Goal: Transaction & Acquisition: Purchase product/service

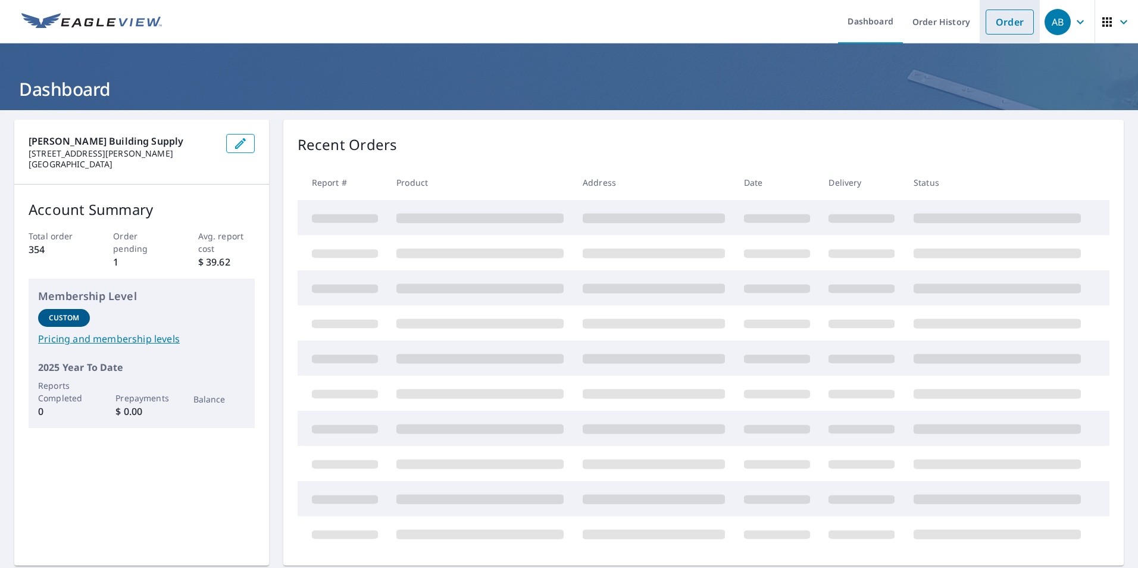
click at [1014, 28] on link "Order" at bounding box center [1010, 22] width 48 height 25
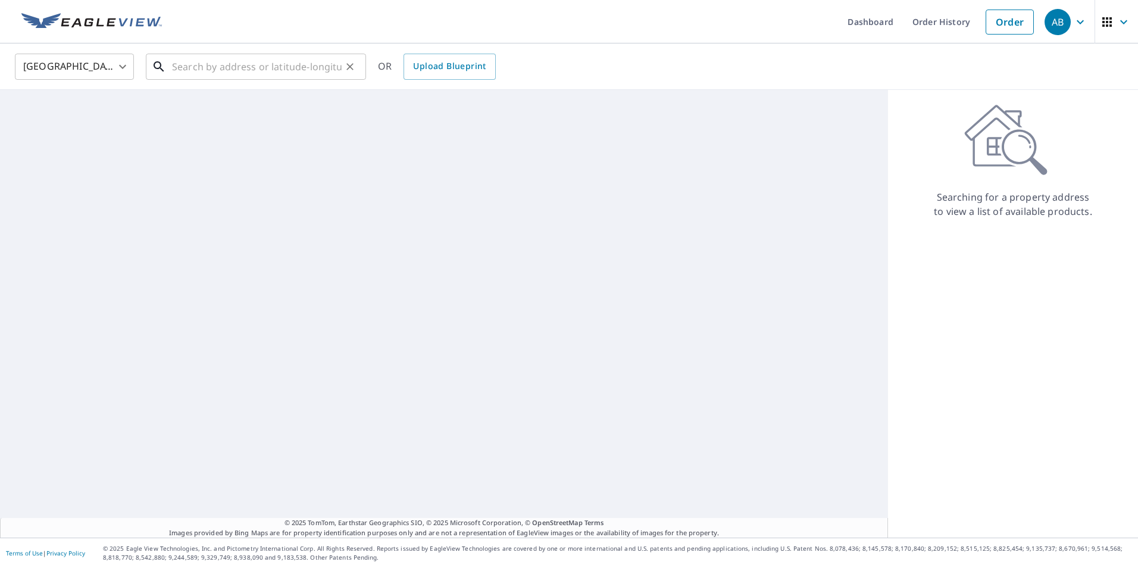
click at [334, 71] on input "text" at bounding box center [257, 66] width 170 height 33
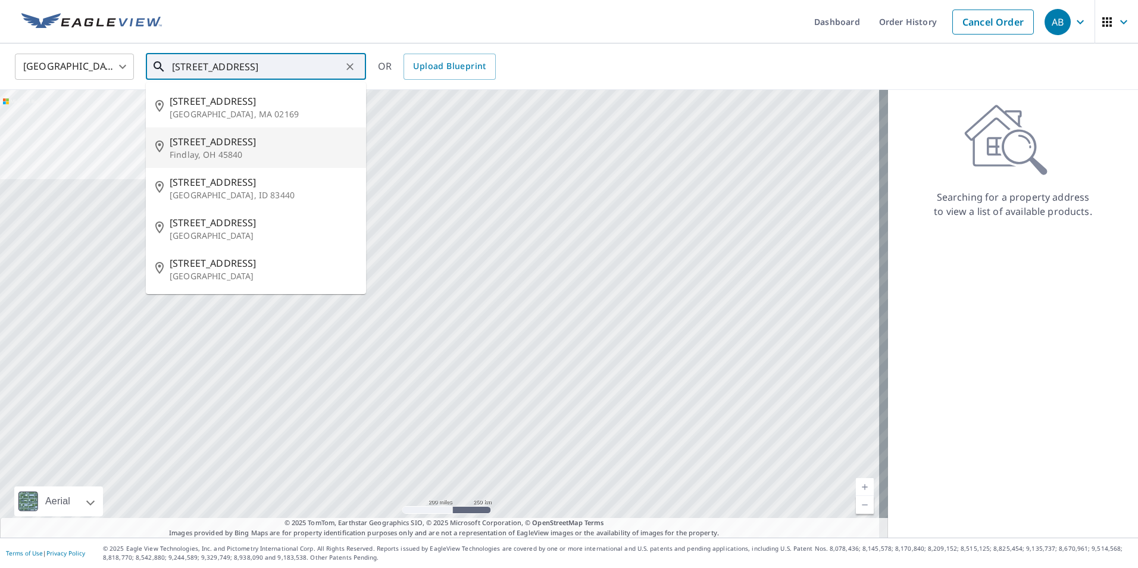
click at [227, 151] on p "Findlay, OH 45840" at bounding box center [263, 155] width 187 height 12
type input "[STREET_ADDRESS]"
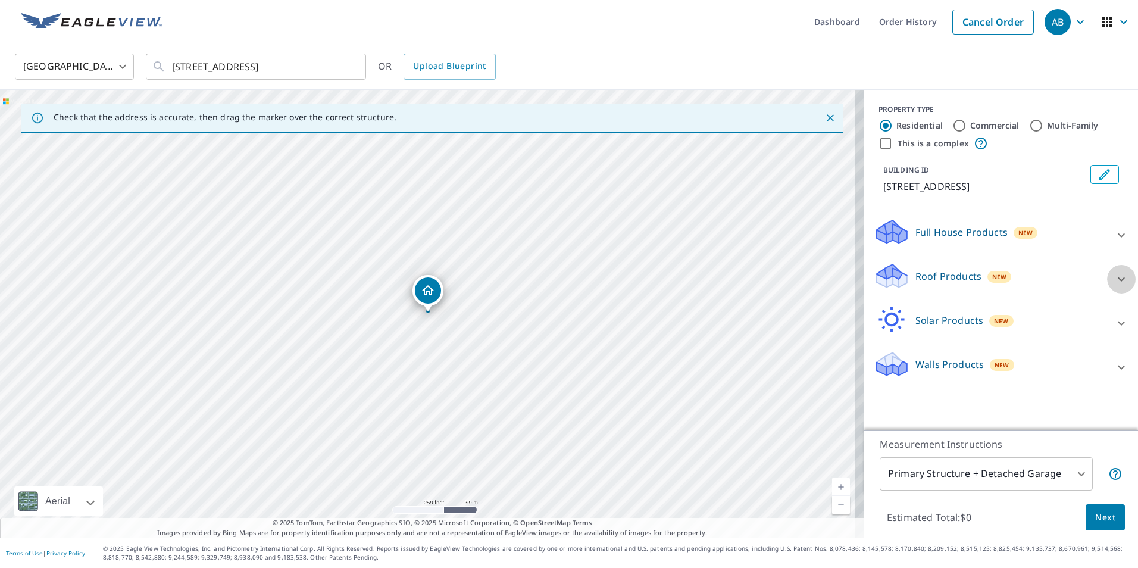
click at [1118, 278] on icon at bounding box center [1121, 279] width 7 height 4
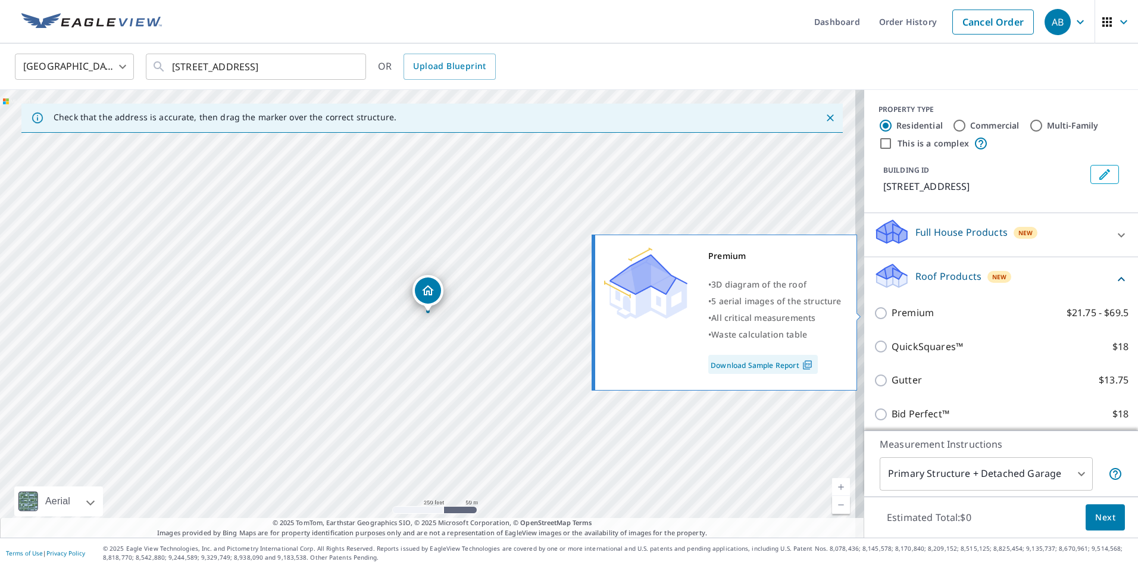
click at [874, 318] on input "Premium $21.75 - $69.5" at bounding box center [883, 313] width 18 height 14
checkbox input "true"
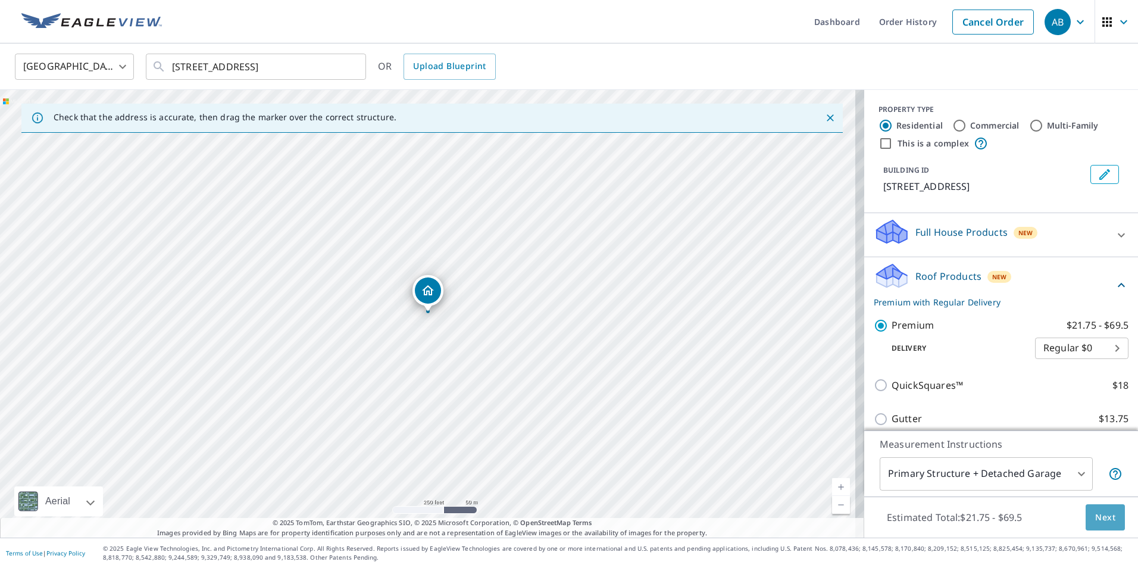
click at [1095, 521] on span "Next" at bounding box center [1105, 517] width 20 height 15
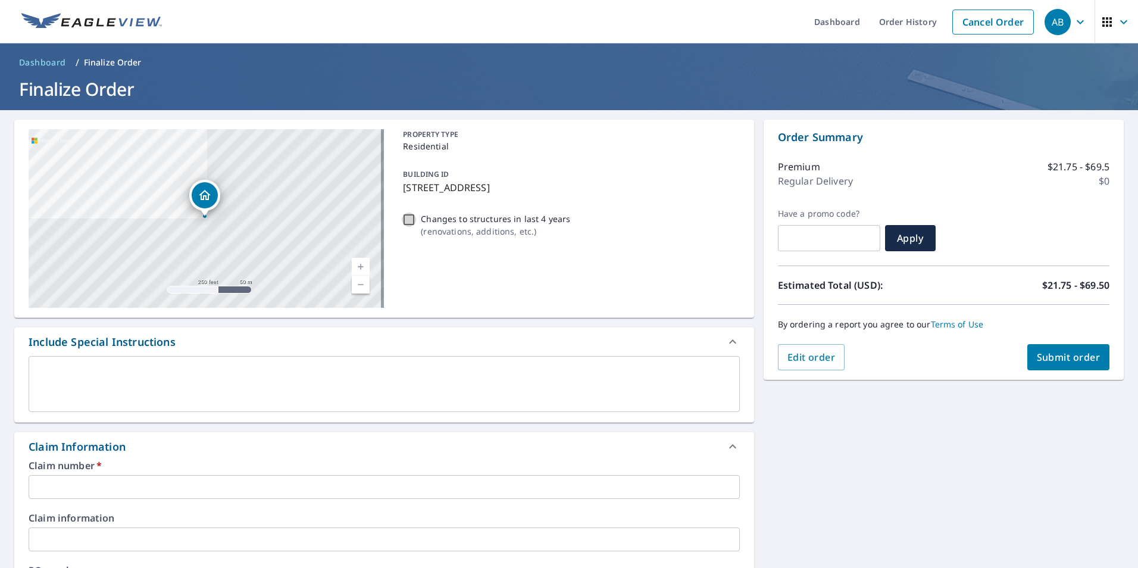
click at [408, 219] on input "Changes to structures in last 4 years ( renovations, additions, etc. )" at bounding box center [409, 219] width 14 height 14
checkbox input "true"
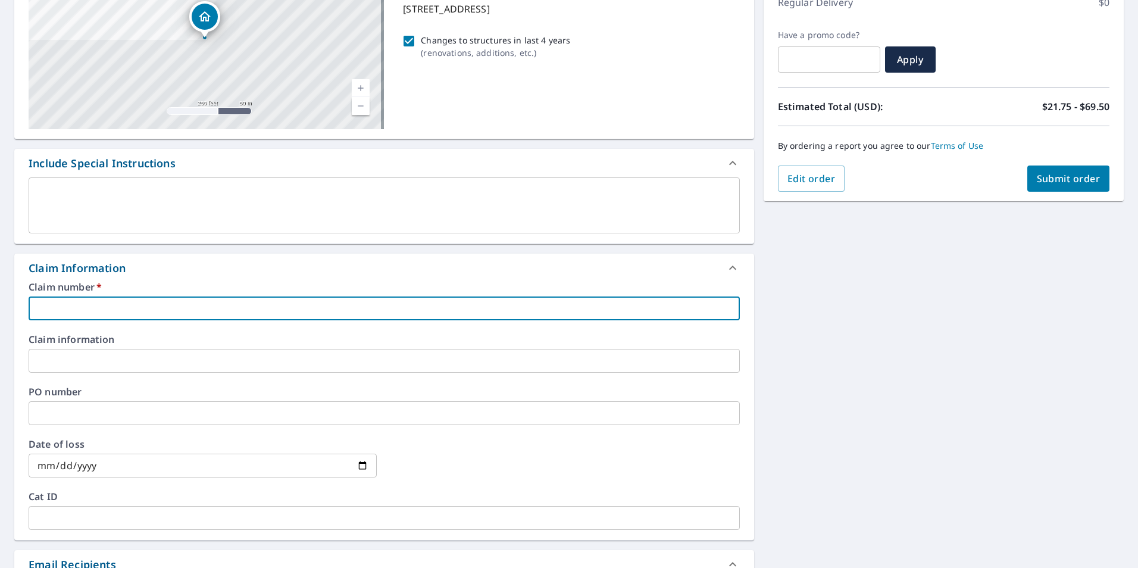
paste input "7889741"
type input "7889741"
checkbox input "true"
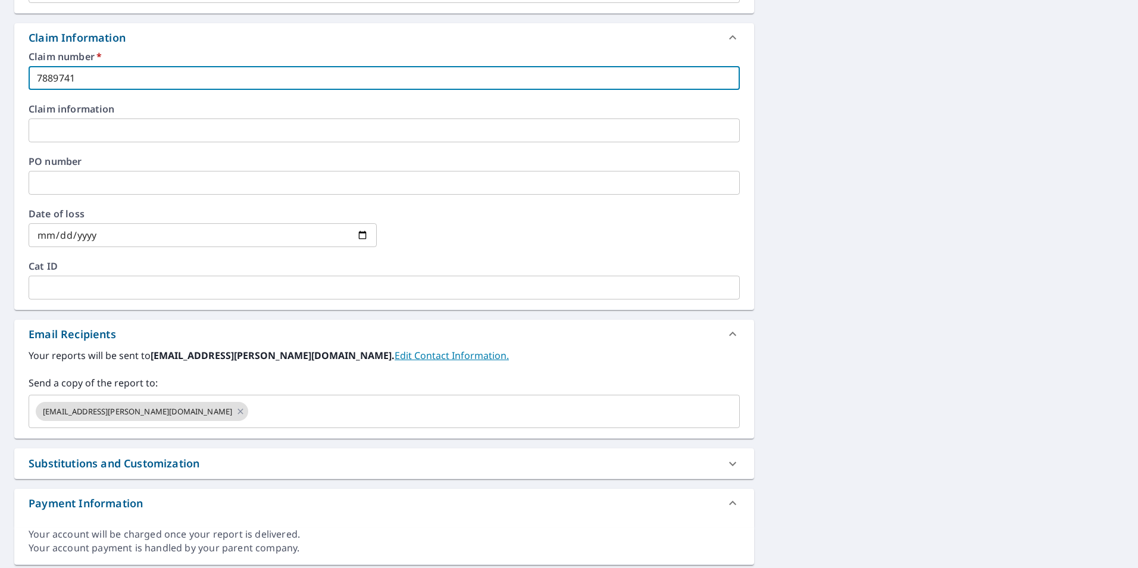
scroll to position [417, 0]
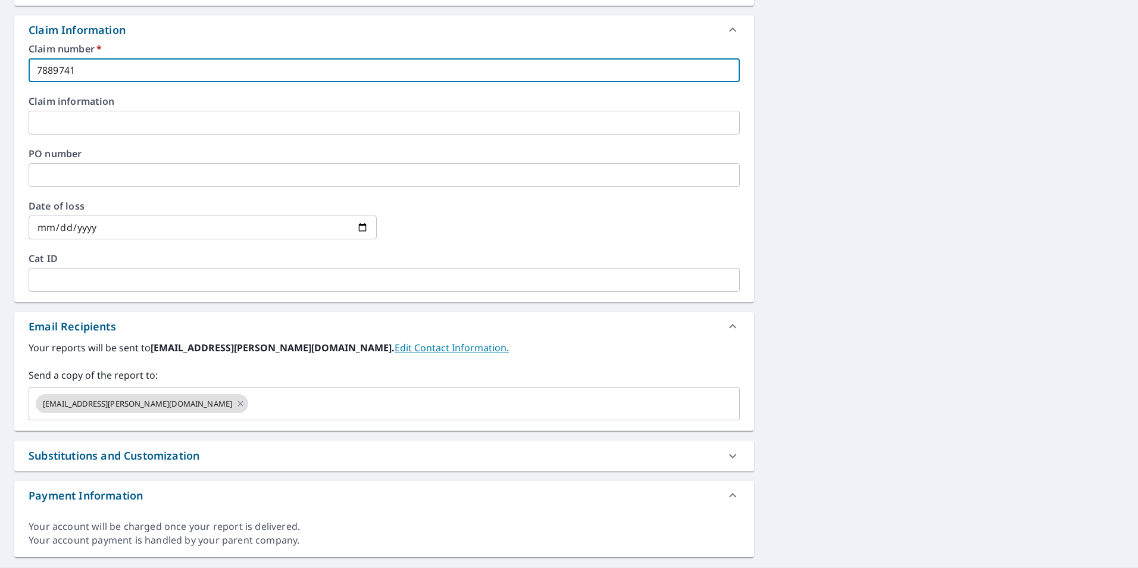
type input "7889741"
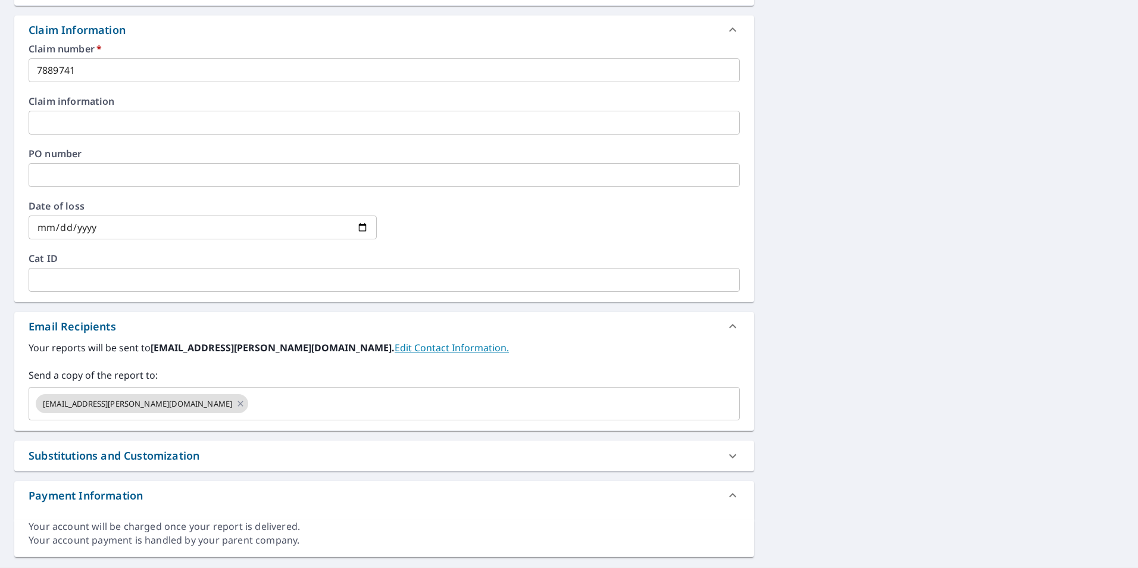
click at [187, 451] on div "Substitutions and Customization" at bounding box center [114, 456] width 171 height 16
checkbox input "true"
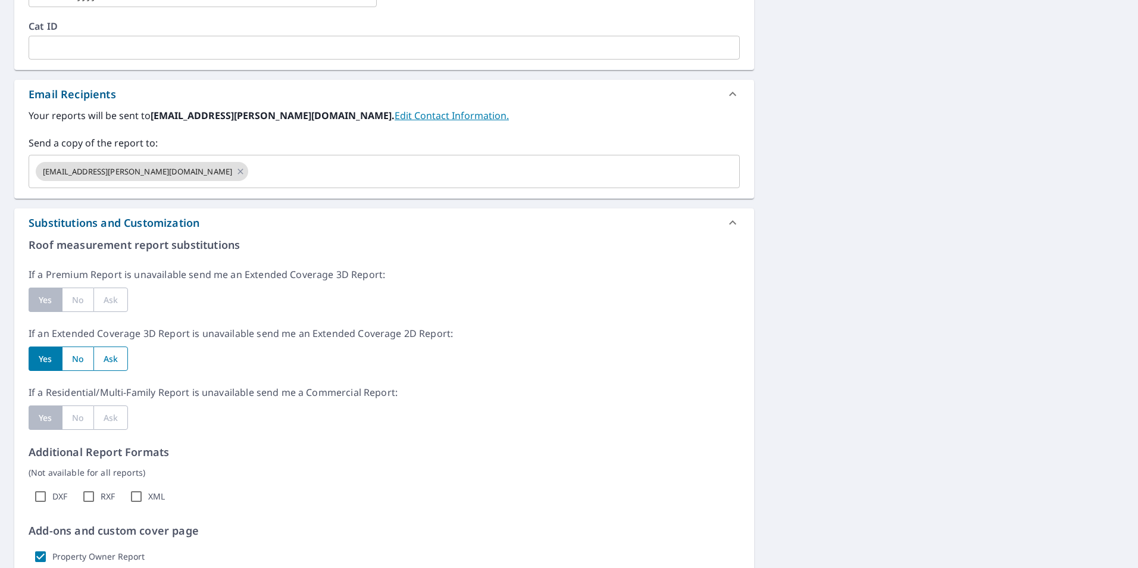
scroll to position [655, 0]
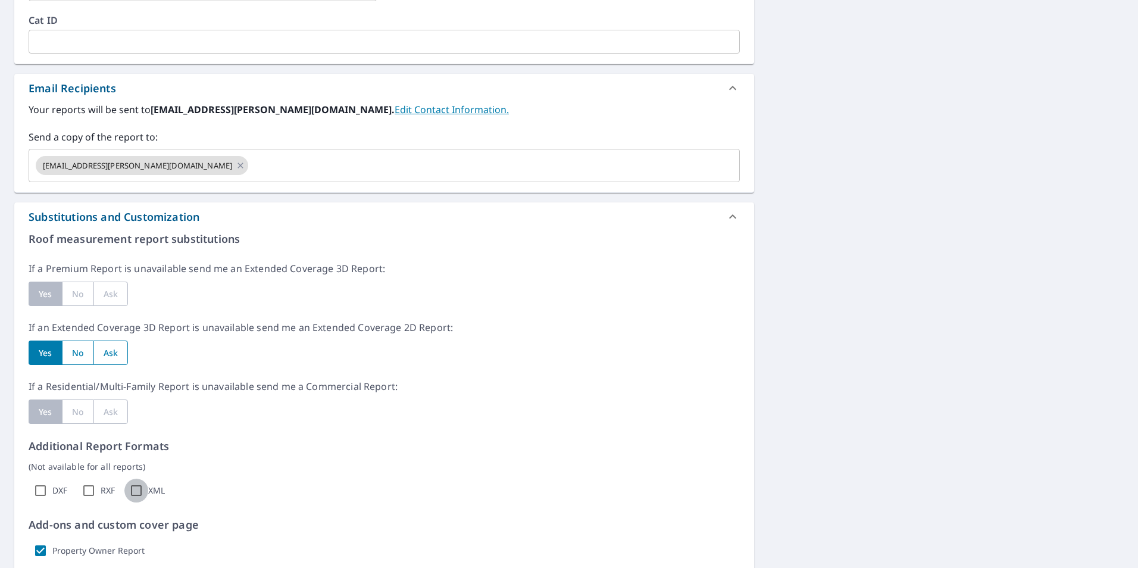
click at [135, 488] on input "XML" at bounding box center [136, 490] width 24 height 24
checkbox input "true"
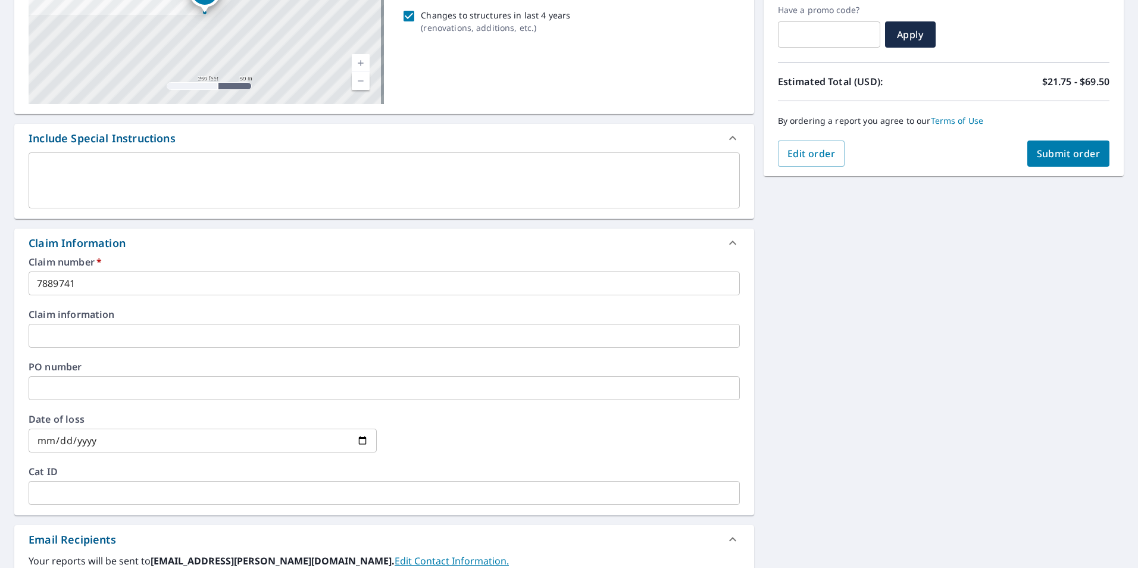
scroll to position [179, 0]
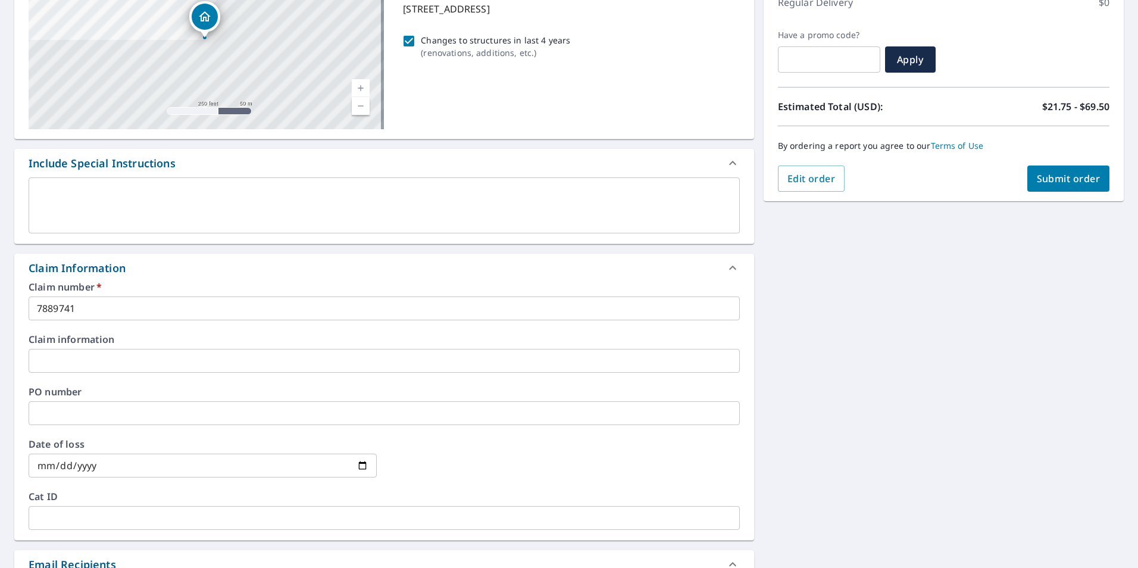
click at [1051, 181] on span "Submit order" at bounding box center [1069, 178] width 64 height 13
checkbox input "true"
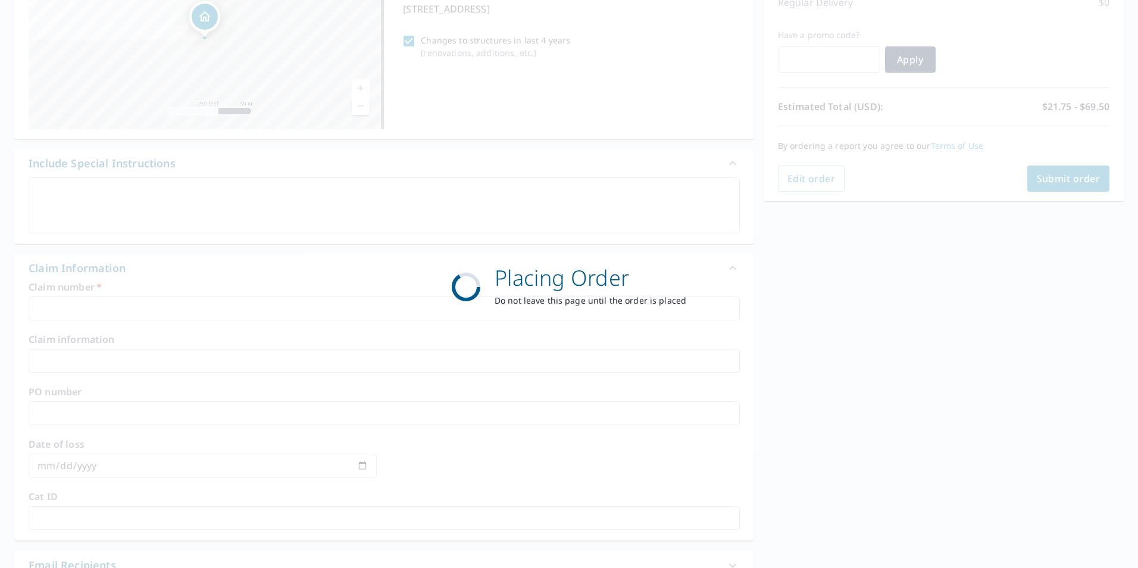
scroll to position [133, 0]
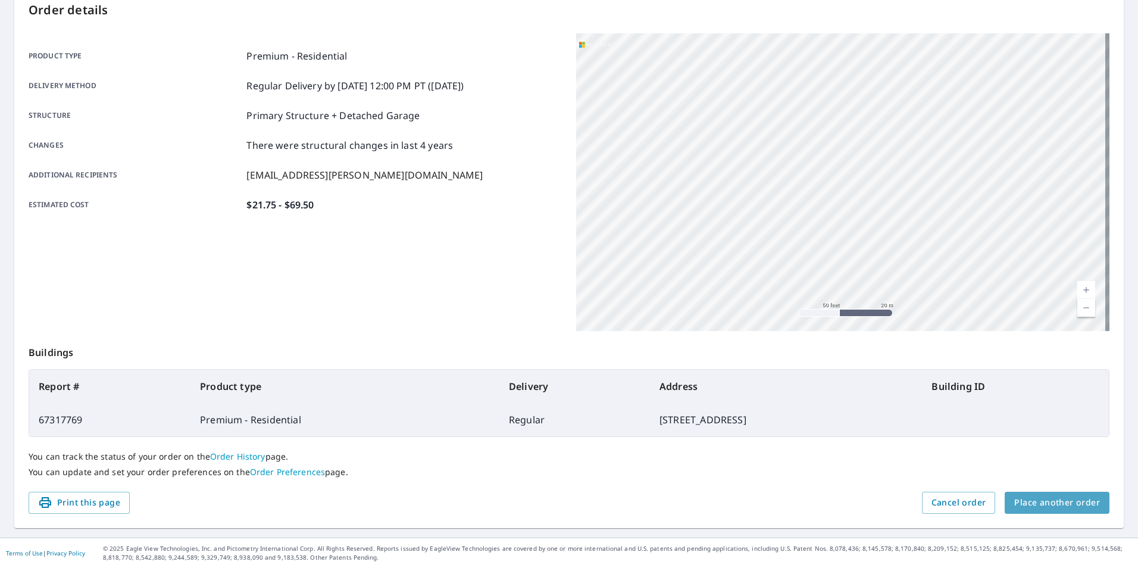
click at [1064, 503] on span "Place another order" at bounding box center [1057, 502] width 86 height 15
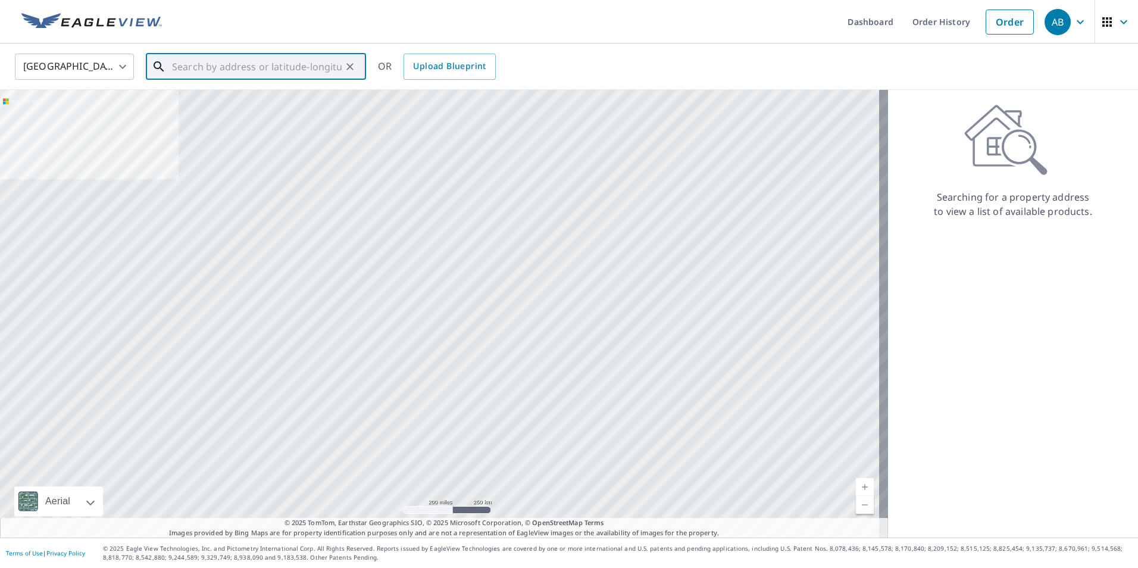
click at [299, 69] on input "text" at bounding box center [257, 66] width 170 height 33
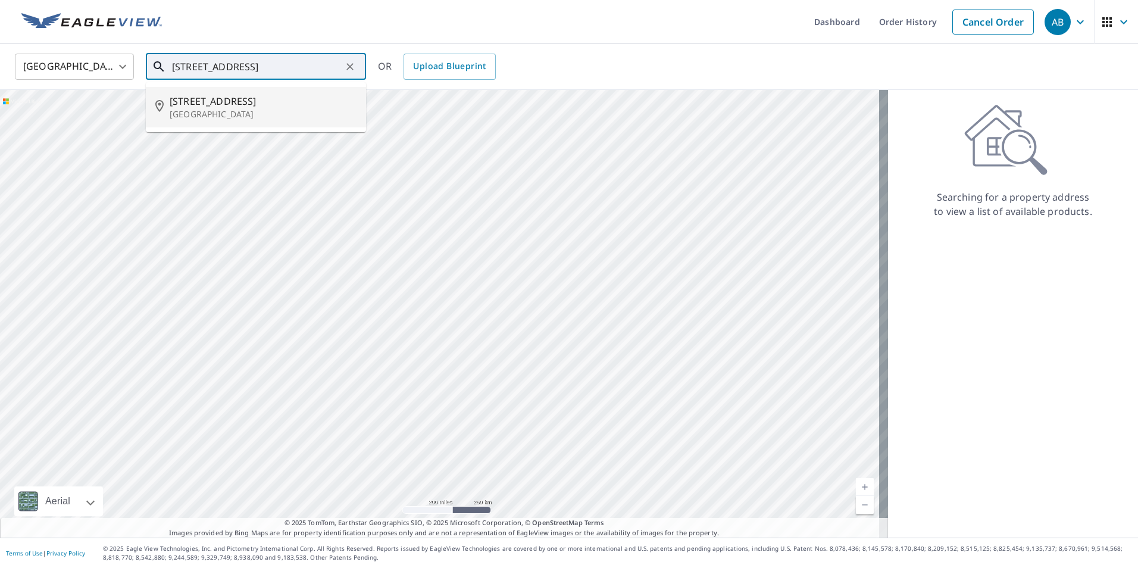
click at [199, 100] on span "[STREET_ADDRESS]" at bounding box center [263, 101] width 187 height 14
type input "[STREET_ADDRESS]"
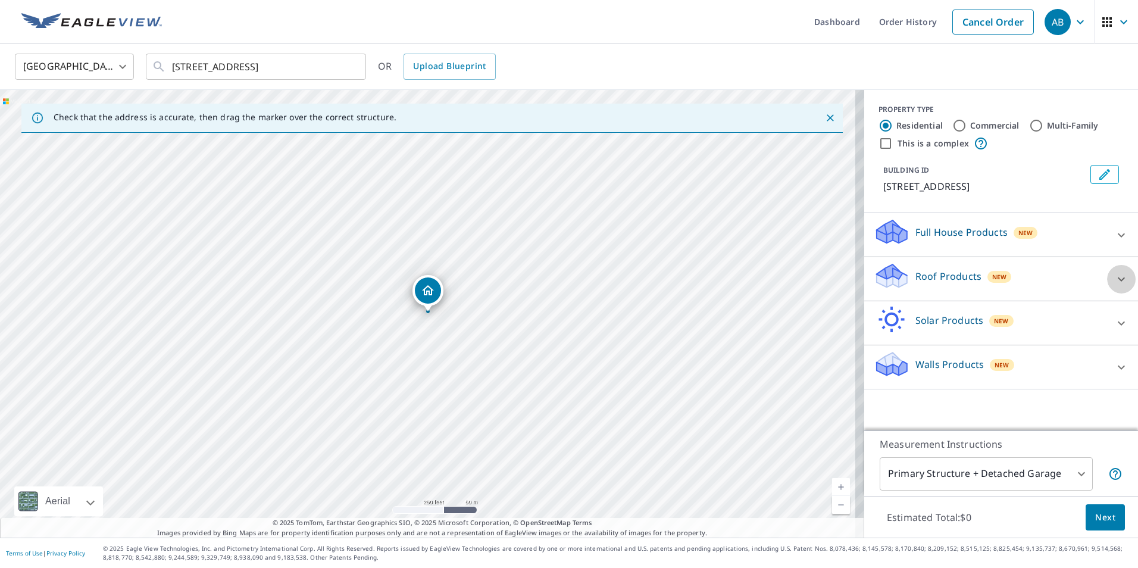
click at [1117, 280] on icon at bounding box center [1121, 279] width 14 height 14
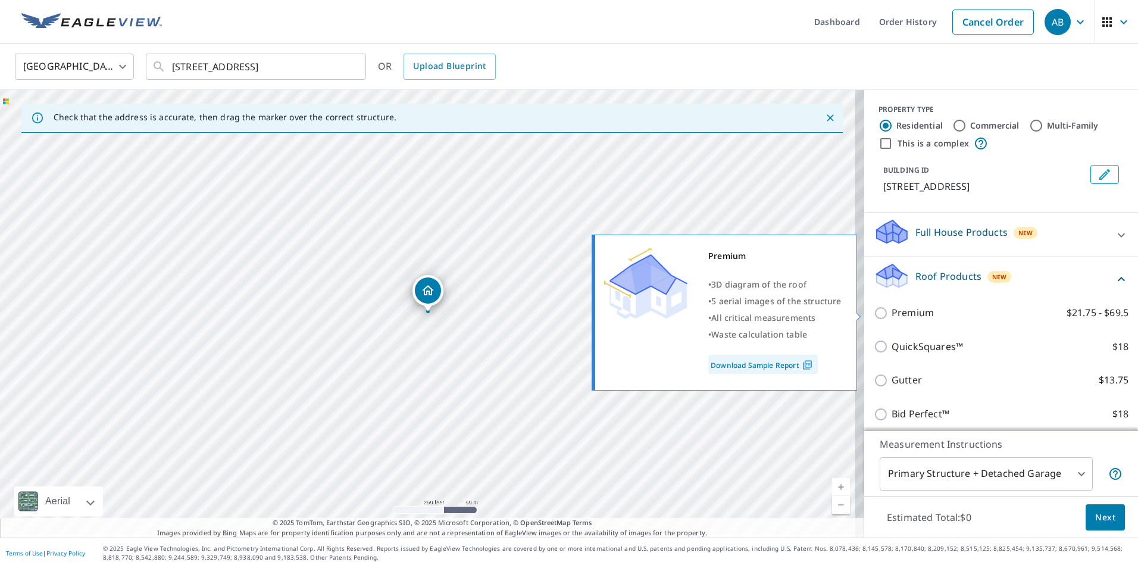
click at [875, 315] on input "Premium $21.75 - $69.5" at bounding box center [883, 313] width 18 height 14
checkbox input "true"
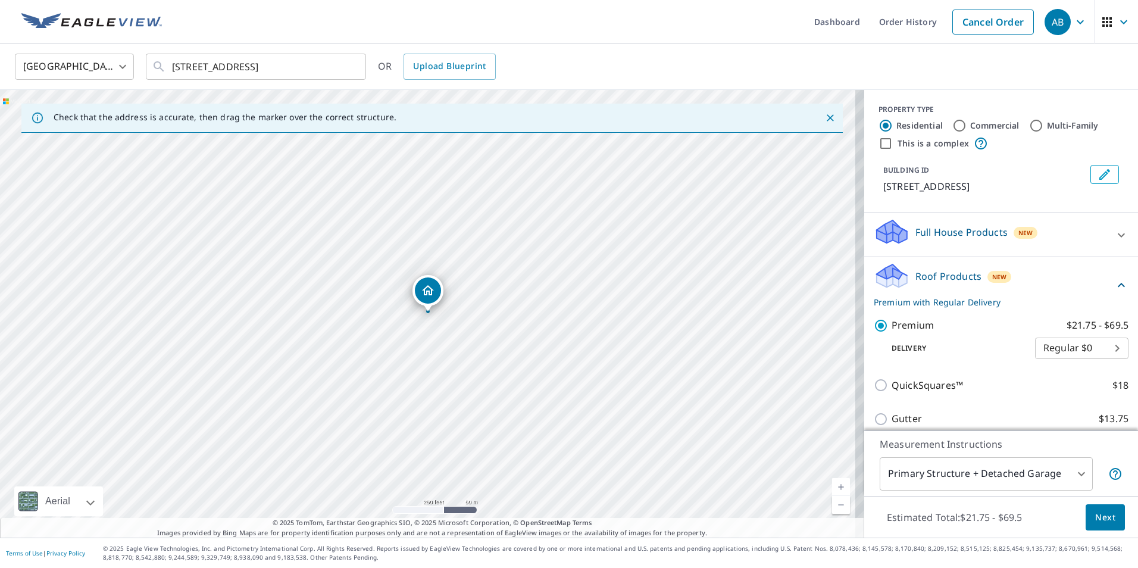
click at [1095, 514] on span "Next" at bounding box center [1105, 517] width 20 height 15
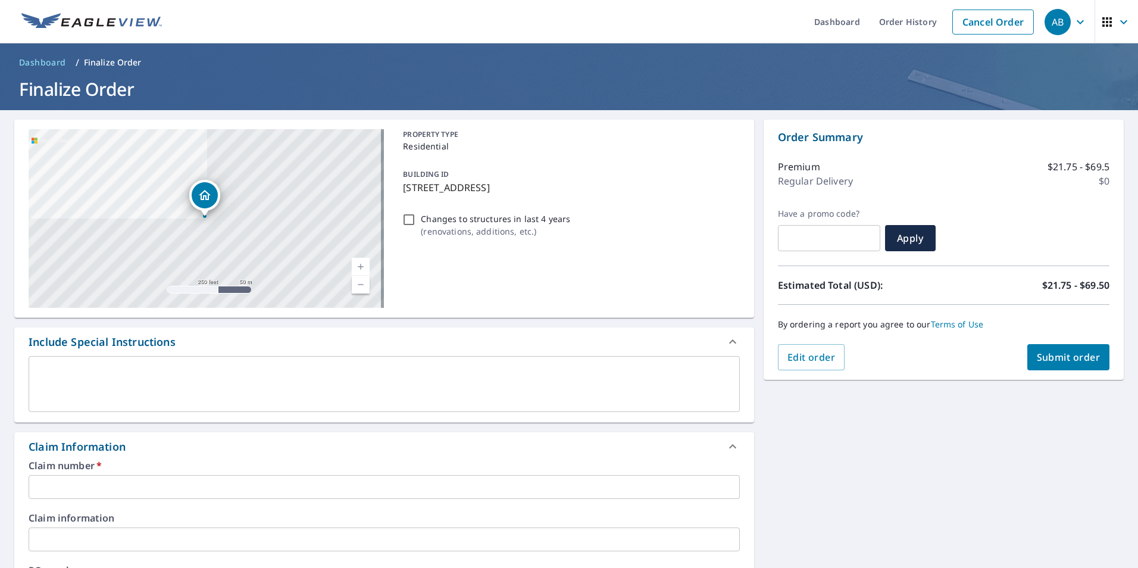
click at [408, 221] on input "Changes to structures in last 4 years ( renovations, additions, etc. )" at bounding box center [409, 219] width 14 height 14
checkbox input "true"
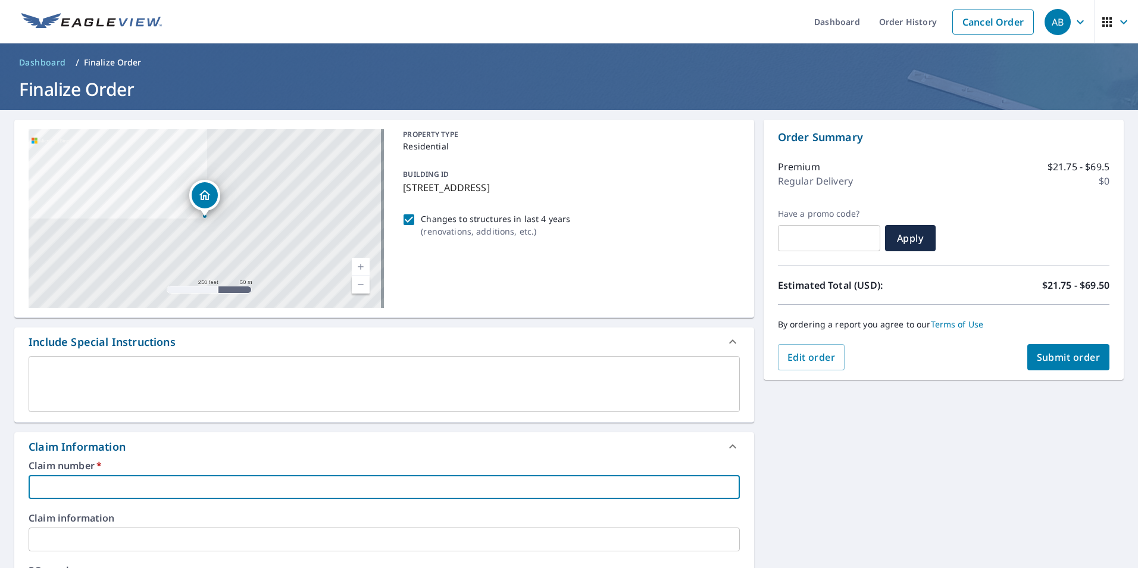
click at [151, 486] on input "text" at bounding box center [384, 487] width 711 height 24
paste input "7889775"
type input "7889775"
checkbox input "true"
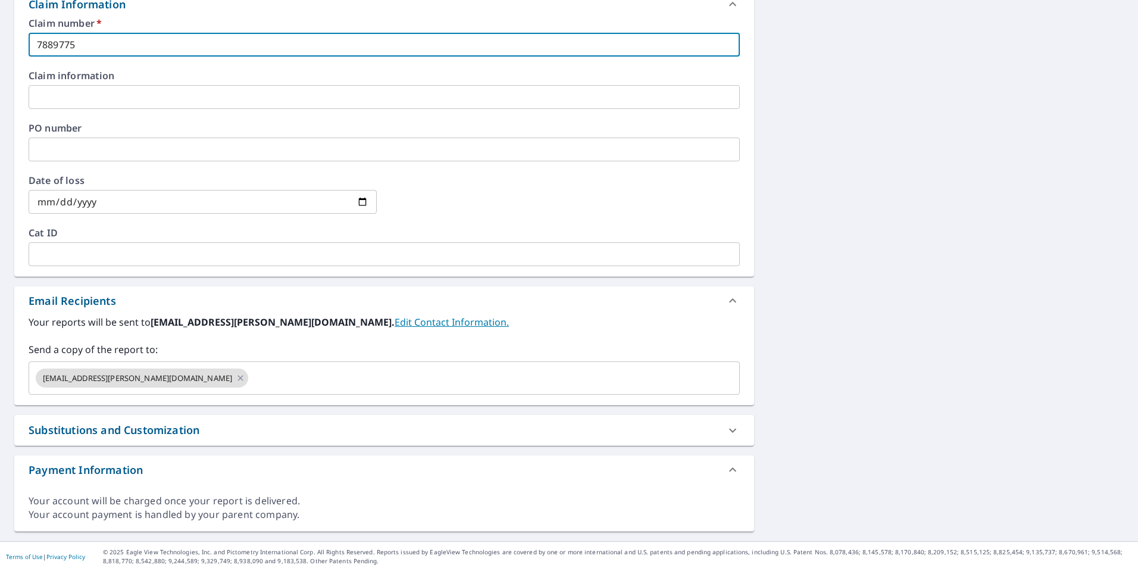
scroll to position [446, 0]
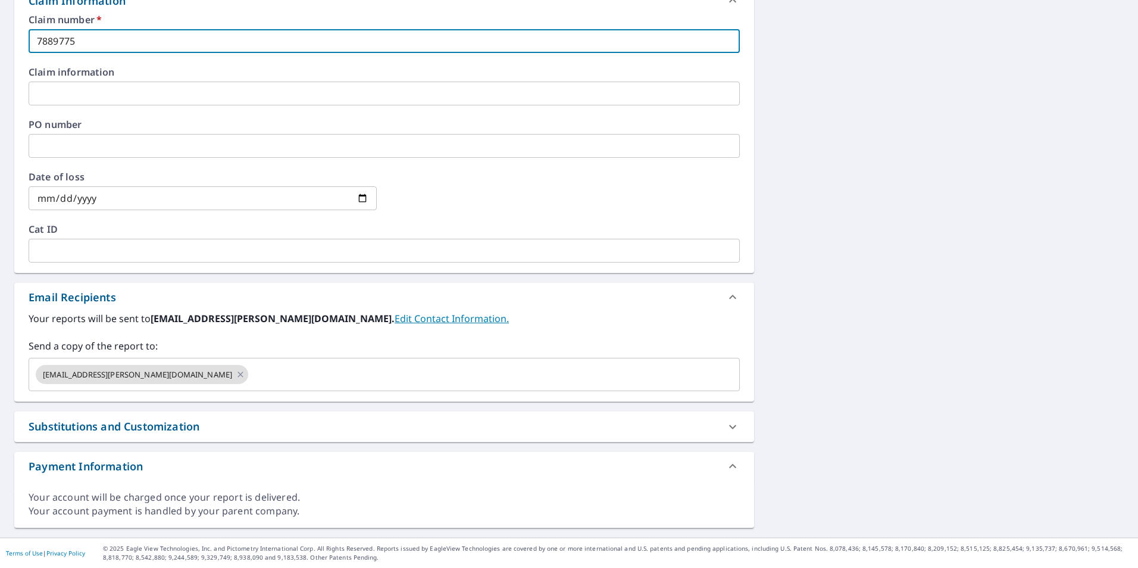
type input "7889775"
click at [727, 422] on icon at bounding box center [732, 427] width 14 height 14
checkbox input "true"
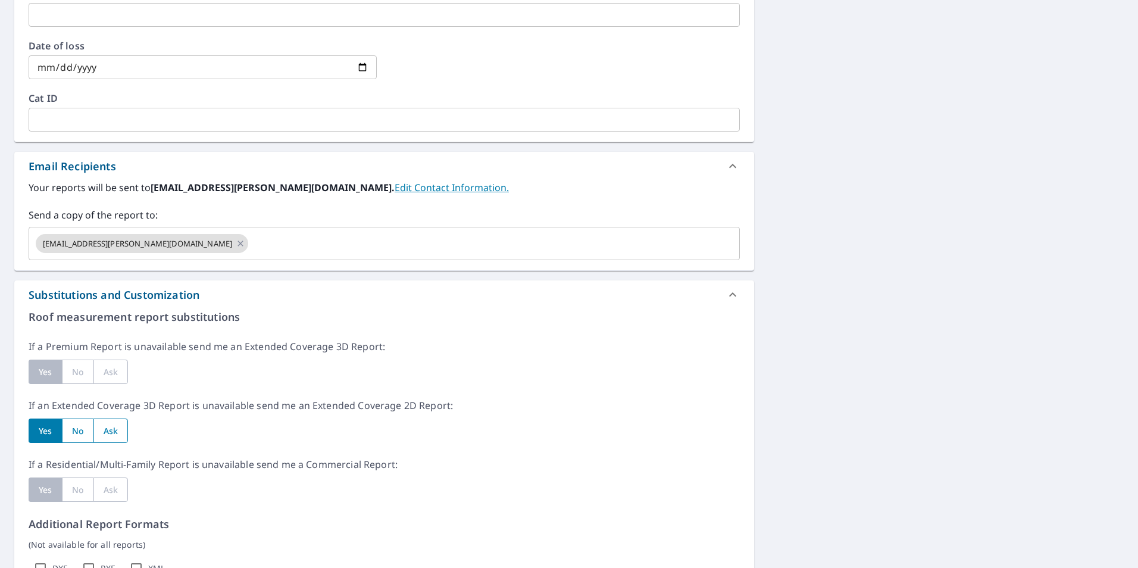
scroll to position [743, 0]
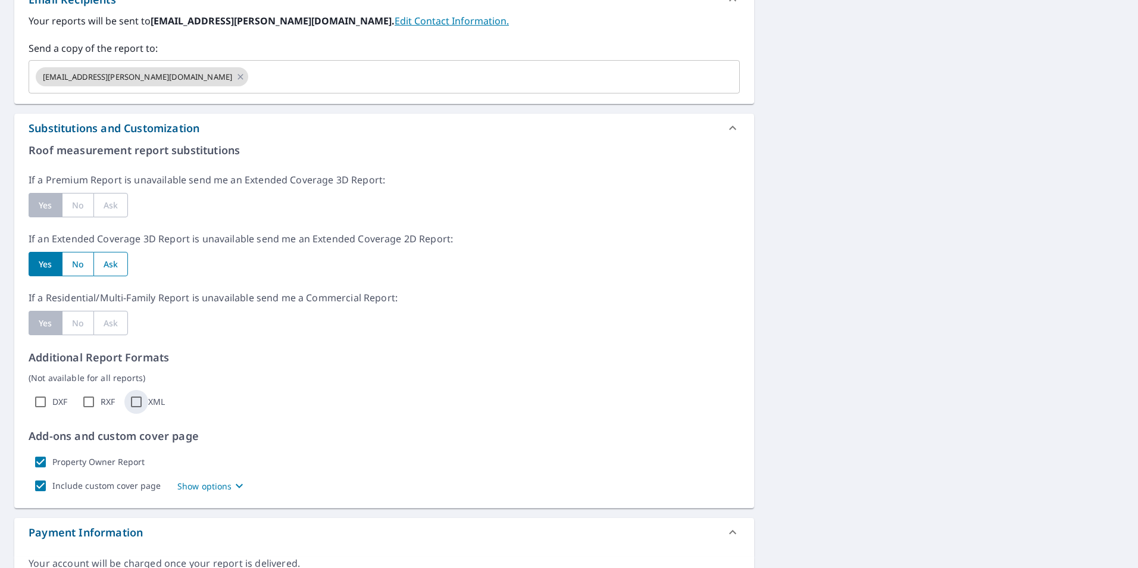
click at [135, 404] on input "XML" at bounding box center [136, 402] width 24 height 24
checkbox input "true"
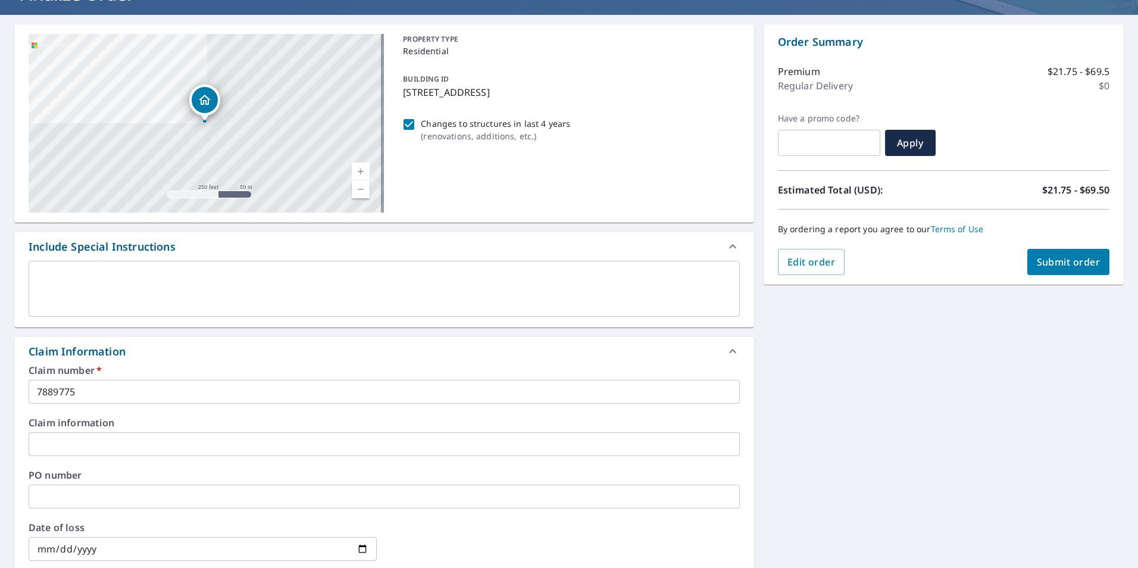
scroll to position [89, 0]
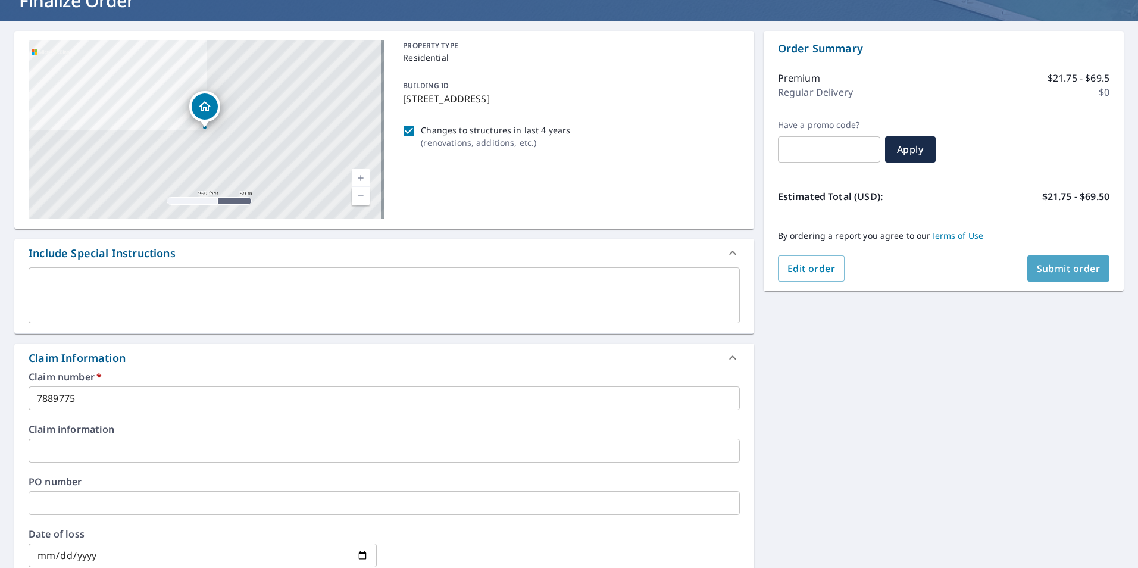
click at [1047, 268] on span "Submit order" at bounding box center [1069, 268] width 64 height 13
checkbox input "true"
